Goal: Task Accomplishment & Management: Complete application form

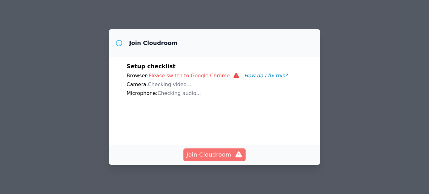
click at [203, 152] on span "Join Cloudroom" at bounding box center [215, 154] width 56 height 9
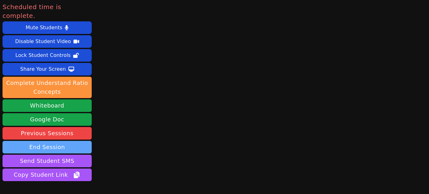
click at [54, 141] on button "End Session" at bounding box center [47, 147] width 89 height 13
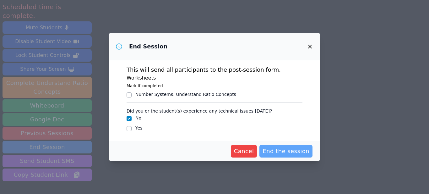
click at [273, 150] on span "End the session" at bounding box center [286, 151] width 47 height 9
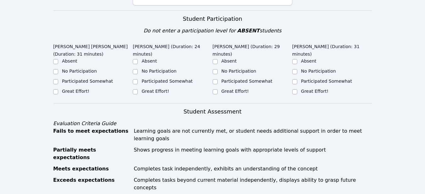
scroll to position [219, 0]
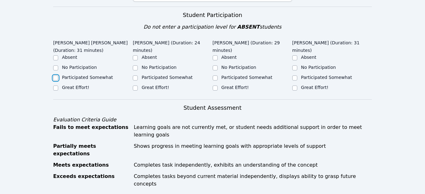
click at [54, 75] on input "Participated Somewhat" at bounding box center [55, 77] width 5 height 5
checkbox input "true"
click at [136, 75] on input "Participated Somewhat" at bounding box center [135, 77] width 5 height 5
checkbox input "true"
click at [216, 75] on input "Participated Somewhat" at bounding box center [214, 77] width 5 height 5
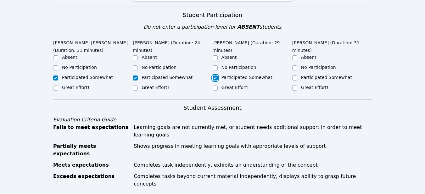
checkbox input "true"
click at [295, 75] on input "Participated Somewhat" at bounding box center [294, 77] width 5 height 5
checkbox input "true"
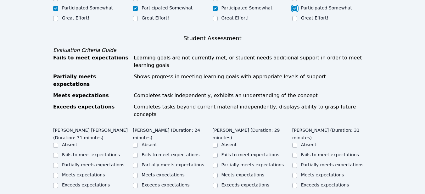
scroll to position [293, 0]
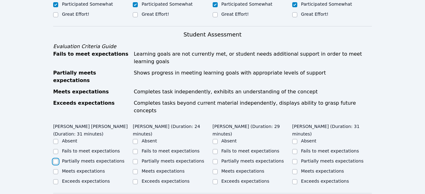
click at [54, 159] on input "Partially meets expectations" at bounding box center [55, 161] width 5 height 5
checkbox input "true"
click at [134, 159] on input "Partially meets expectations" at bounding box center [135, 161] width 5 height 5
checkbox input "true"
click at [216, 159] on input "Partially meets expectations" at bounding box center [214, 161] width 5 height 5
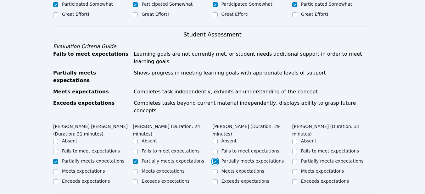
checkbox input "true"
click at [297, 159] on input "Partially meets expectations" at bounding box center [294, 161] width 5 height 5
checkbox input "true"
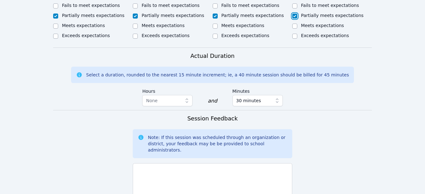
scroll to position [443, 0]
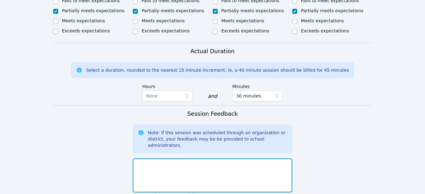
click at [145, 158] on textarea at bounding box center [212, 175] width 159 height 34
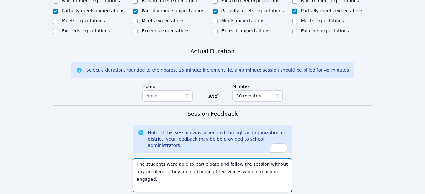
click at [275, 158] on textarea "The students were able to participate and follow the session without any proble…" at bounding box center [212, 175] width 159 height 34
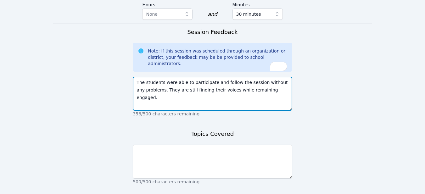
scroll to position [531, 0]
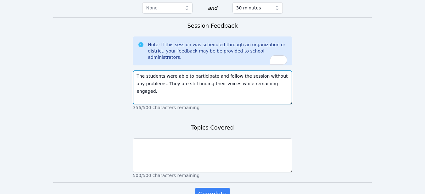
type textarea "The students were able to participate and follow the session without any proble…"
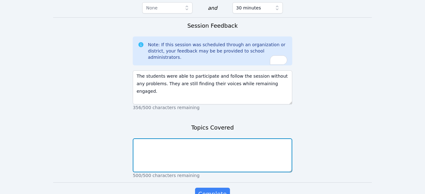
click at [154, 138] on textarea at bounding box center [212, 155] width 159 height 34
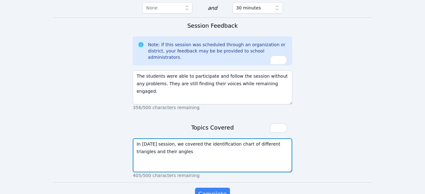
click at [169, 138] on textarea "In [DATE] session, we covered the identification chart of different triangles a…" at bounding box center [212, 155] width 159 height 34
click at [211, 138] on textarea "In [DATE] session, we covered the identification chart of different triangles a…" at bounding box center [212, 155] width 159 height 34
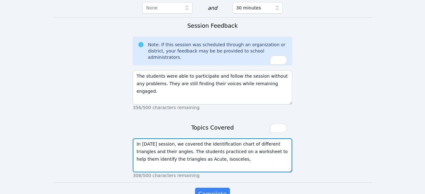
click at [201, 138] on textarea "In [DATE] session, we covered the identification chart of different triangles a…" at bounding box center [212, 155] width 159 height 34
click at [169, 138] on textarea "In [DATE] session, we covered the identification chart of different triangles a…" at bounding box center [212, 155] width 159 height 34
click at [182, 138] on textarea "In [DATE] session, we covered the identification chart of different triangles a…" at bounding box center [212, 155] width 159 height 34
click at [259, 138] on textarea "In [DATE] session, we covered the identification chart of different triangles a…" at bounding box center [212, 155] width 159 height 34
type textarea "In [DATE] session, we covered the identification chart of different triangles a…"
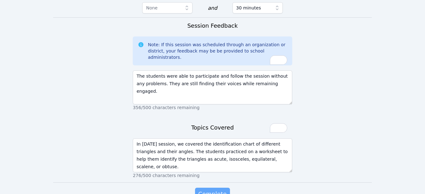
click at [212, 190] on span "Complete" at bounding box center [212, 194] width 28 height 9
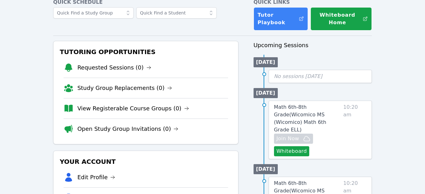
scroll to position [26, 0]
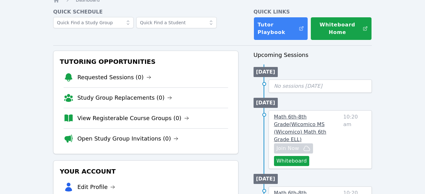
click at [301, 124] on span "Math 6th-8th Grade ( Wicomico MS (Wicomico) Math 6th Grade ELL )" at bounding box center [300, 128] width 52 height 29
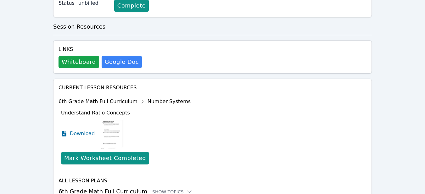
scroll to position [270, 0]
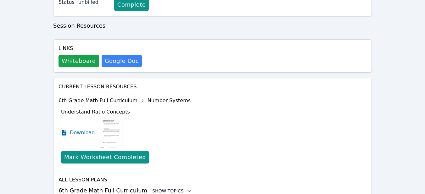
click at [173, 188] on div "Show Topics" at bounding box center [172, 191] width 40 height 6
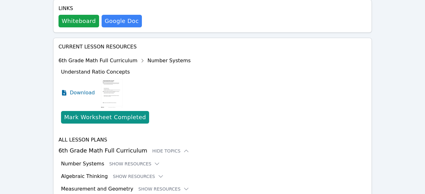
scroll to position [321, 0]
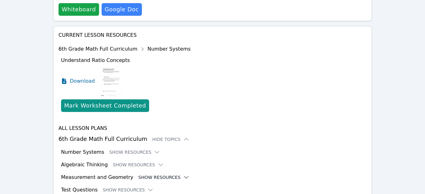
click at [183, 174] on icon at bounding box center [186, 177] width 6 height 6
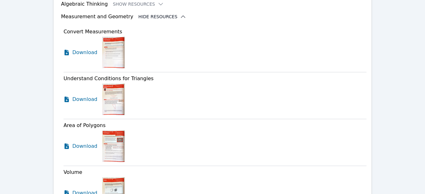
scroll to position [483, 0]
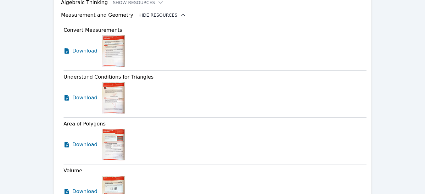
click at [117, 82] on img at bounding box center [113, 97] width 22 height 31
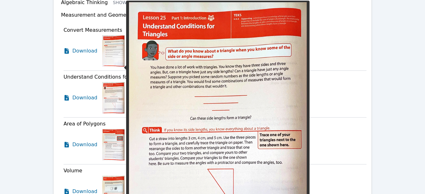
click at [108, 82] on img at bounding box center [113, 97] width 22 height 31
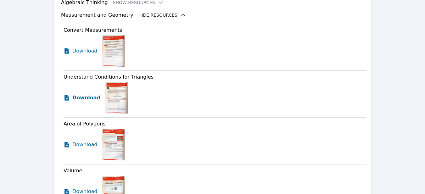
click at [91, 94] on span "Download" at bounding box center [86, 98] width 28 height 8
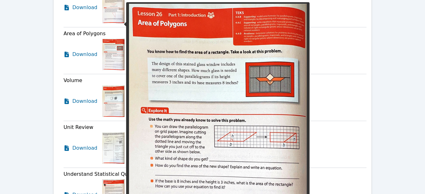
scroll to position [575, 0]
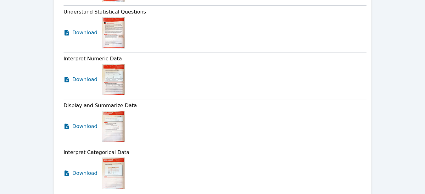
scroll to position [747, 0]
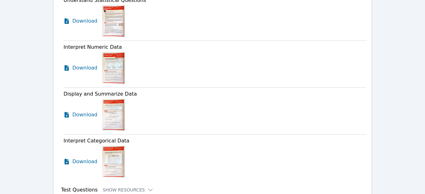
click at [147, 187] on icon at bounding box center [150, 190] width 6 height 6
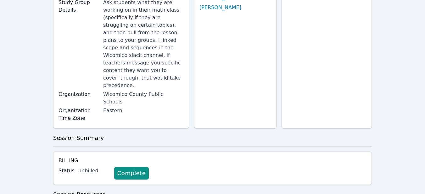
scroll to position [0, 0]
